Goal: Navigation & Orientation: Find specific page/section

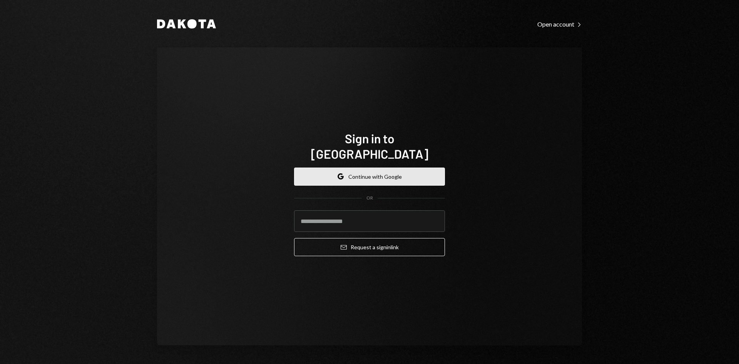
click at [334, 168] on button "Google Continue with Google" at bounding box center [369, 177] width 151 height 18
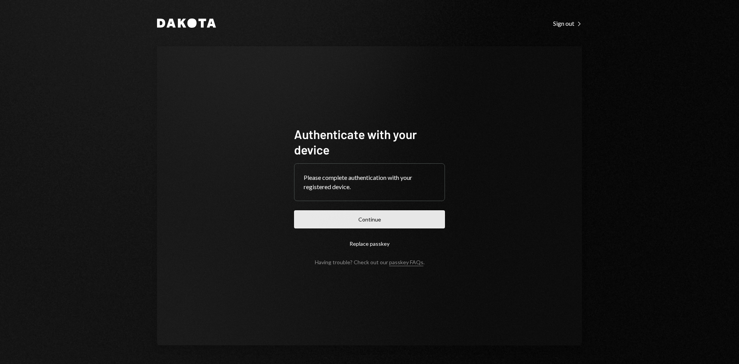
click at [384, 210] on button "Continue" at bounding box center [369, 219] width 151 height 18
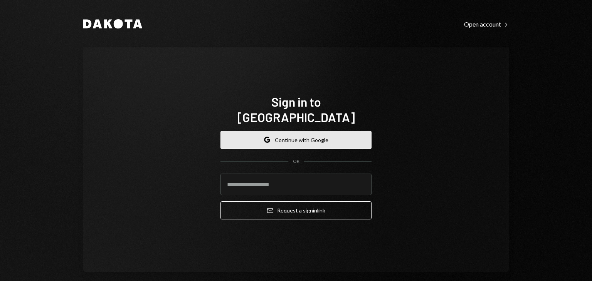
click at [262, 136] on button "Google Continue with Google" at bounding box center [295, 140] width 151 height 18
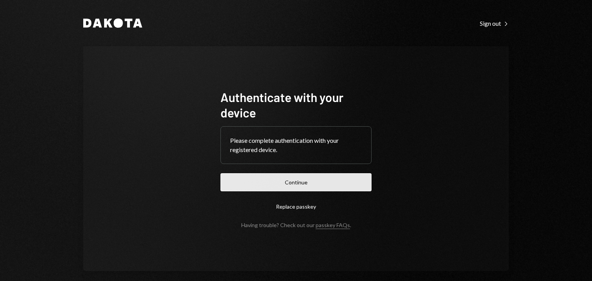
click at [304, 178] on button "Continue" at bounding box center [295, 182] width 151 height 18
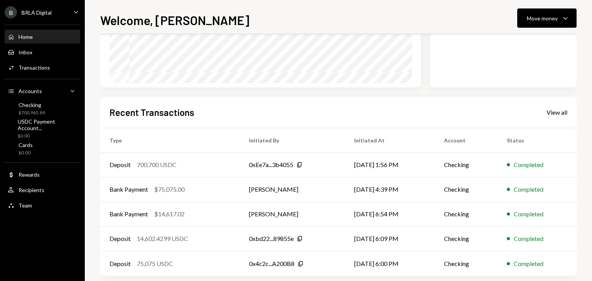
scroll to position [146, 0]
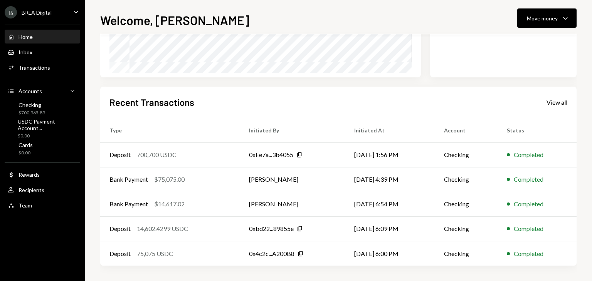
click at [40, 33] on div "Home Home" at bounding box center [42, 36] width 69 height 13
